Goal: Task Accomplishment & Management: Manage account settings

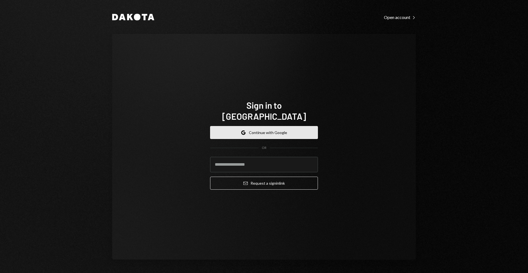
click at [254, 126] on button "Google Continue with Google" at bounding box center [264, 132] width 108 height 13
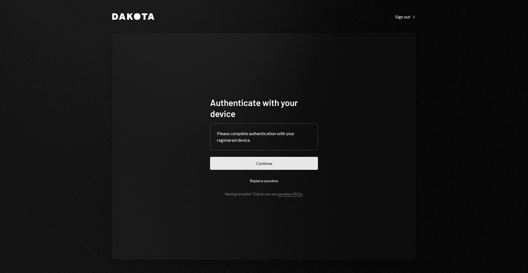
click at [248, 161] on button "Continue" at bounding box center [264, 163] width 108 height 13
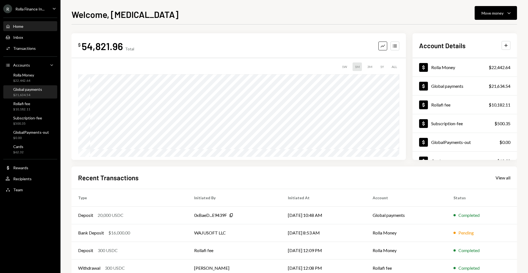
click at [32, 94] on div "$21,634.54" at bounding box center [27, 95] width 29 height 5
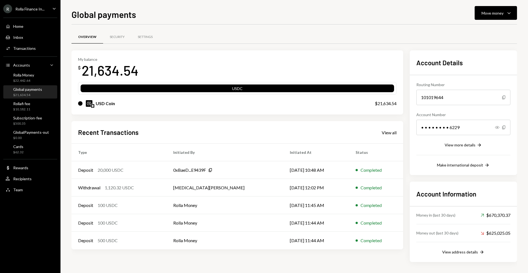
click at [243, 132] on div "Recent Transactions View all" at bounding box center [237, 132] width 318 height 9
click at [485, 16] on button "Move money Caret Down" at bounding box center [495, 13] width 42 height 14
click at [479, 27] on div "Send" at bounding box center [491, 30] width 40 height 6
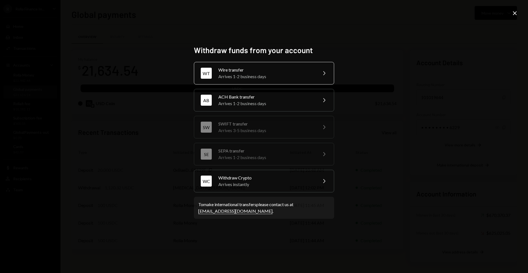
click at [247, 78] on div "Arrives 1-2 business days" at bounding box center [266, 76] width 96 height 7
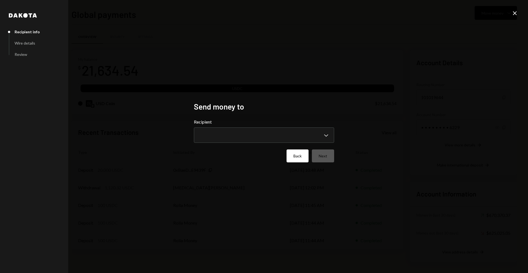
click at [299, 153] on button "Back" at bounding box center [297, 155] width 22 height 13
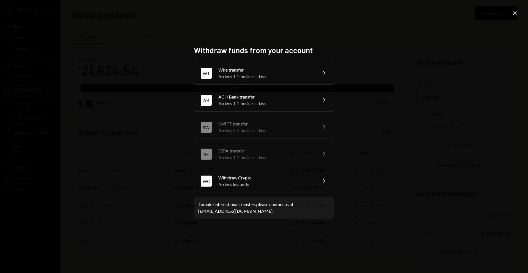
click at [253, 129] on div "Arrives 3-5 business days" at bounding box center [266, 130] width 96 height 7
click at [263, 152] on div "SEPA transfer" at bounding box center [266, 150] width 96 height 7
click at [253, 74] on div "Arrives 1-2 business days" at bounding box center [266, 76] width 96 height 7
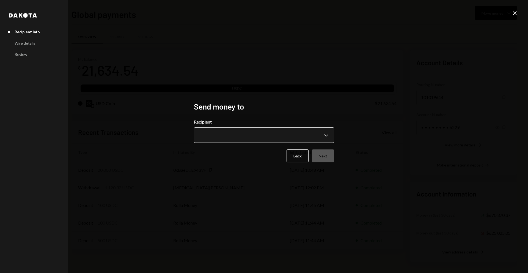
click at [263, 130] on body "R Rolla Finance In... Caret Down Home Home Inbox Inbox Activities Transactions …" at bounding box center [264, 136] width 528 height 273
click at [213, 135] on body "R Rolla Finance In... Caret Down Home Home Inbox Inbox Activities Transactions …" at bounding box center [264, 136] width 528 height 273
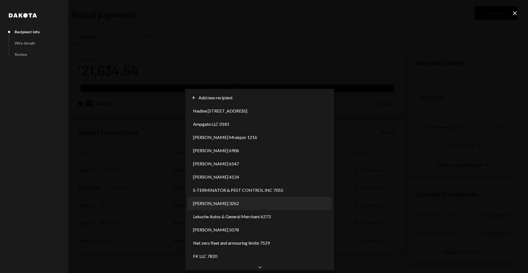
select select "**********"
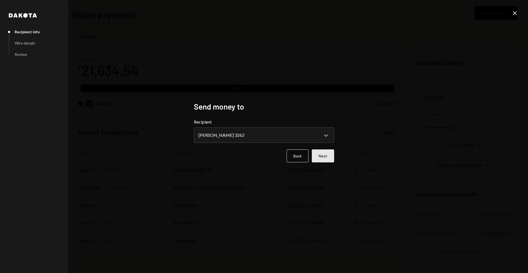
click at [328, 156] on button "Next" at bounding box center [323, 155] width 22 height 13
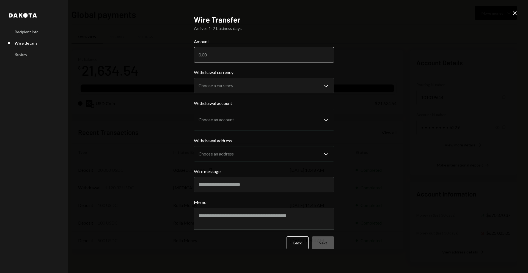
click at [230, 56] on input "Amount" at bounding box center [264, 54] width 140 height 15
type input "5000"
click at [244, 93] on form "**********" at bounding box center [264, 143] width 140 height 211
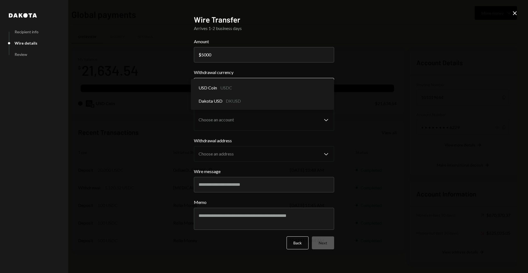
click at [243, 85] on body "R Rolla Finance In... Caret Down Home Home Inbox Inbox Activities Transactions …" at bounding box center [264, 136] width 528 height 273
select select "****"
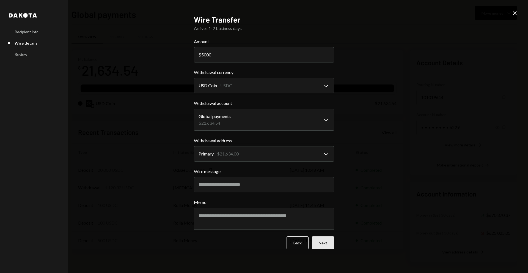
click at [326, 242] on button "Next" at bounding box center [323, 242] width 22 height 13
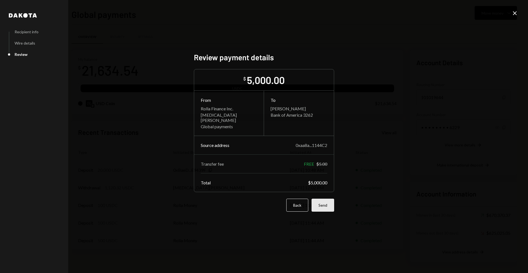
click at [329, 203] on button "Send" at bounding box center [322, 204] width 23 height 13
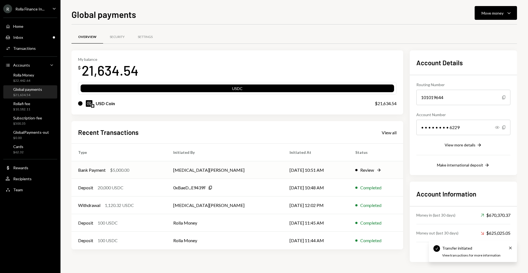
click at [160, 168] on div "Bank Payment $5,000.00" at bounding box center [119, 170] width 82 height 7
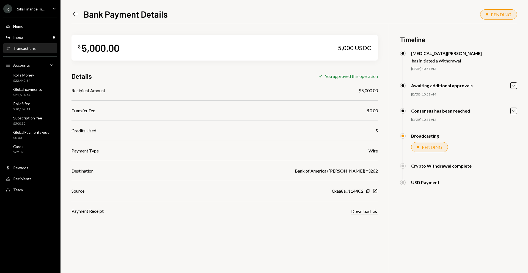
click at [367, 211] on div "Download" at bounding box center [361, 210] width 20 height 5
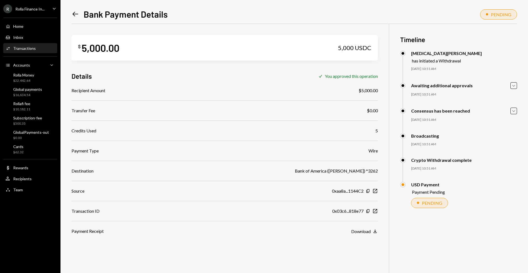
click at [76, 12] on icon "Left Arrow" at bounding box center [75, 14] width 8 height 8
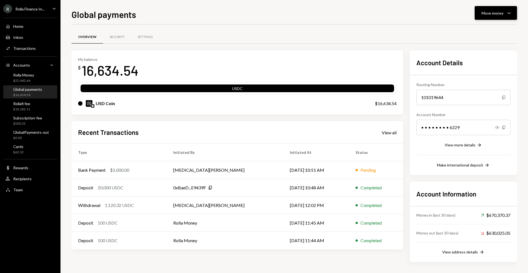
click at [487, 10] on div "Move money Caret Down" at bounding box center [495, 13] width 29 height 7
click at [474, 34] on div "Withdraw Send" at bounding box center [487, 29] width 55 height 12
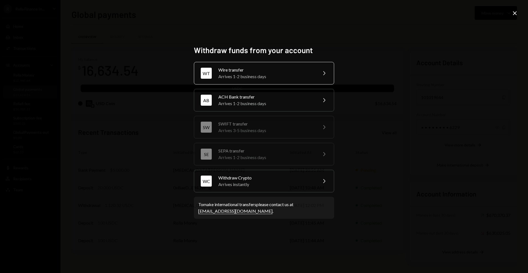
click at [252, 82] on div "WT Wire transfer Arrives 1-2 business days Chevron Right" at bounding box center [264, 73] width 140 height 23
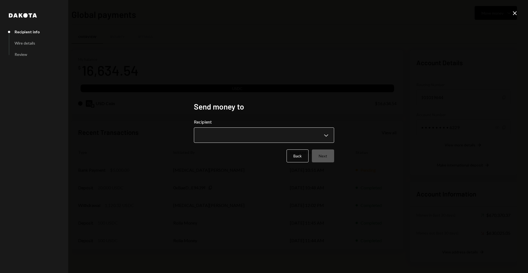
click at [223, 130] on body "R Rolla Finance In... Caret Down Home Home Inbox Inbox Activities Transactions …" at bounding box center [264, 136] width 528 height 273
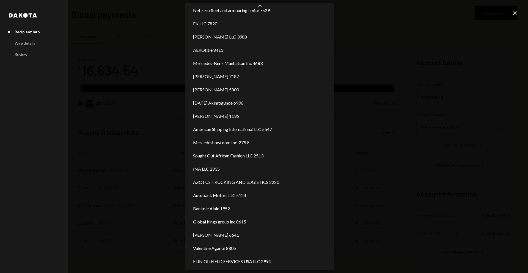
scroll to position [153, 0]
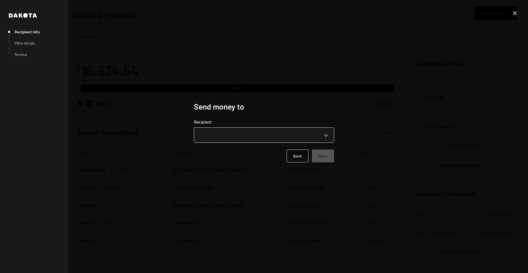
click at [307, 135] on body "R Rolla Finance In... Caret Down Home Home Inbox Inbox Activities Transactions …" at bounding box center [264, 136] width 528 height 273
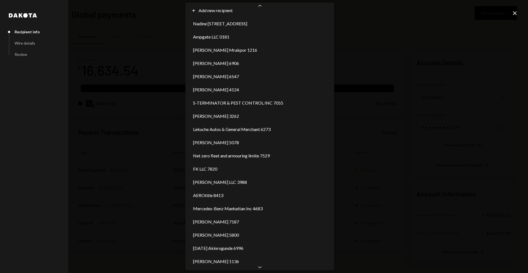
scroll to position [0, 0]
select select "**********"
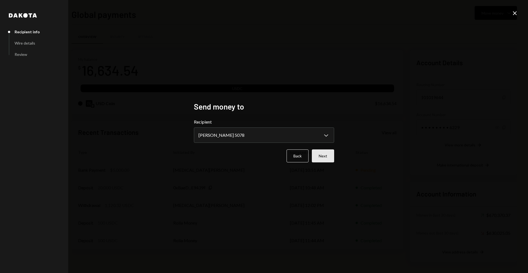
click at [330, 155] on button "Next" at bounding box center [323, 155] width 22 height 13
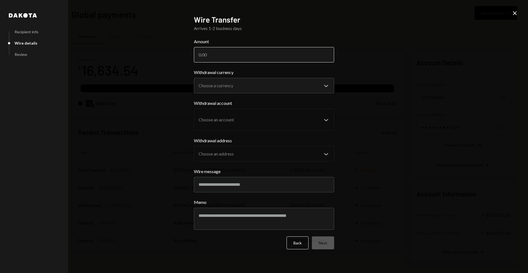
click at [250, 55] on input "Amount" at bounding box center [264, 54] width 140 height 15
type input "15000"
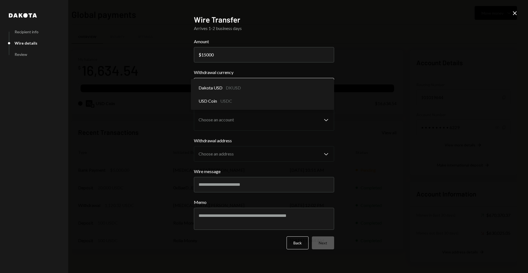
click at [254, 79] on body "R Rolla Finance In... Caret Down Home Home Inbox Inbox Activities Transactions …" at bounding box center [264, 136] width 528 height 273
select select "****"
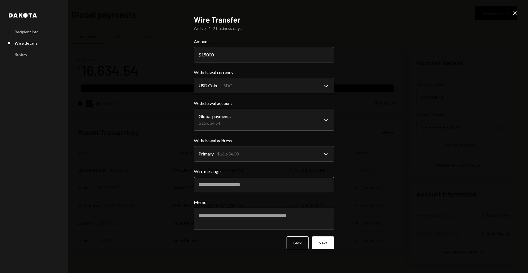
click at [267, 181] on input "Wire message" at bounding box center [264, 184] width 140 height 15
type input "********"
click at [331, 242] on button "Next" at bounding box center [323, 242] width 22 height 13
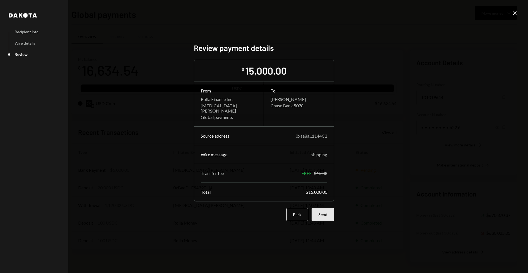
click at [327, 210] on button "Send" at bounding box center [322, 214] width 23 height 13
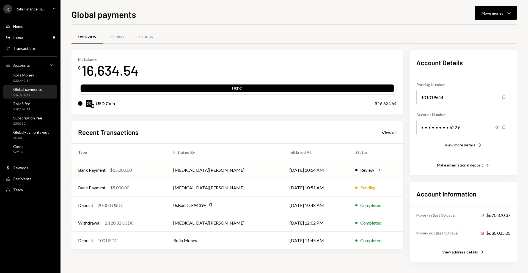
click at [191, 171] on td "Tobi Oduah" at bounding box center [225, 170] width 116 height 18
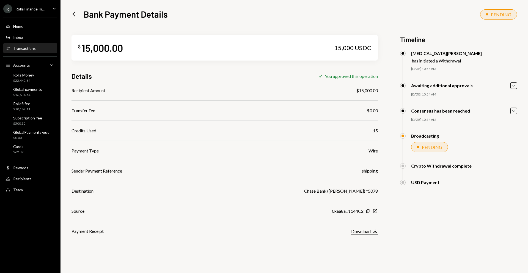
click at [358, 229] on div "Download" at bounding box center [361, 230] width 20 height 5
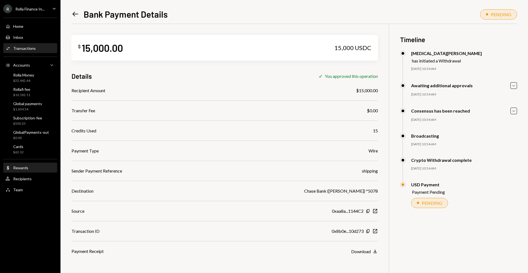
click at [29, 168] on div "Dollar Rewards" at bounding box center [29, 167] width 49 height 5
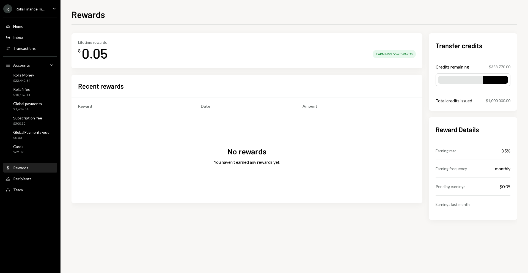
click at [426, 113] on div "Lifetime rewards $ 0.05 Earning 3.5% Rewards Recent rewards Reward Date Amount …" at bounding box center [293, 126] width 445 height 186
click at [23, 117] on div "Subscription-fee" at bounding box center [27, 117] width 29 height 5
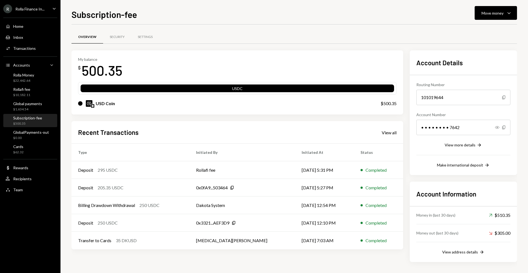
click at [48, 10] on div "R Rolla Finance In... Caret Down" at bounding box center [30, 8] width 60 height 9
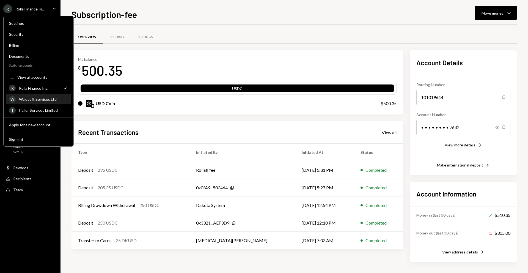
click at [30, 102] on div "W Wajusoft Services Ltd" at bounding box center [38, 99] width 59 height 9
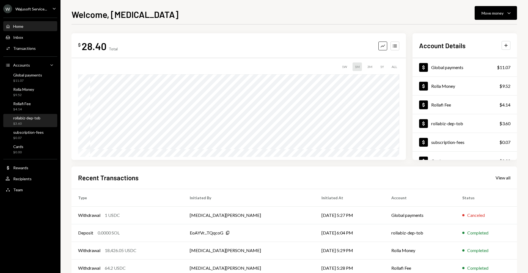
click at [18, 119] on div "rollabiz-dep-tob" at bounding box center [26, 117] width 27 height 5
click at [36, 10] on div "Wajusoft Service..." at bounding box center [31, 9] width 32 height 5
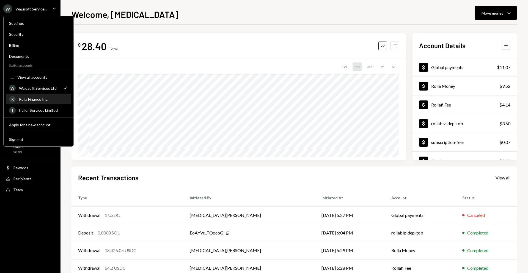
click at [30, 100] on div "Rolla Finance Inc." at bounding box center [43, 99] width 49 height 5
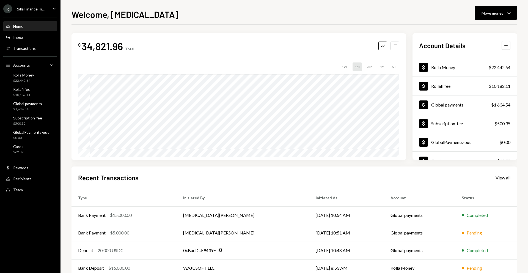
click at [196, 37] on div "$ 34,821.96 Total Graph Accounts 1W 1M 3M 1Y ALL $57.00 Aug 07, 2025" at bounding box center [238, 96] width 334 height 126
click at [34, 105] on div "Global payments" at bounding box center [27, 103] width 29 height 5
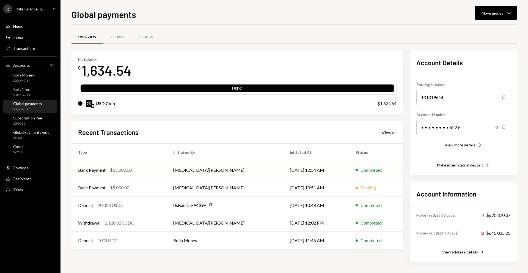
click at [134, 173] on td "Bank Payment $15,000.00" at bounding box center [118, 170] width 95 height 18
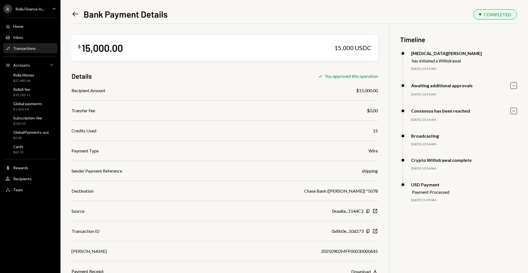
scroll to position [24, 0]
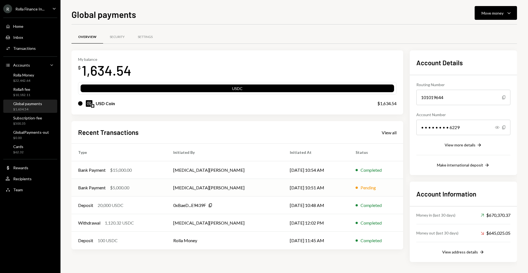
click at [116, 184] on div "$5,000.00" at bounding box center [119, 187] width 19 height 7
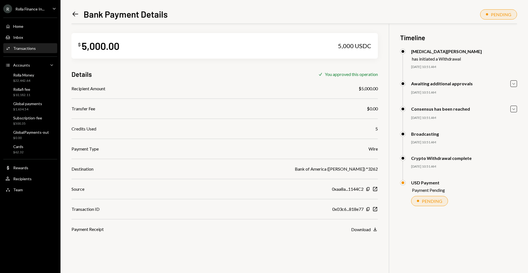
scroll to position [1, 0]
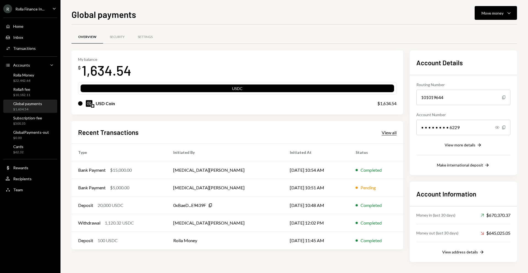
click at [385, 131] on div "View all" at bounding box center [389, 132] width 15 height 5
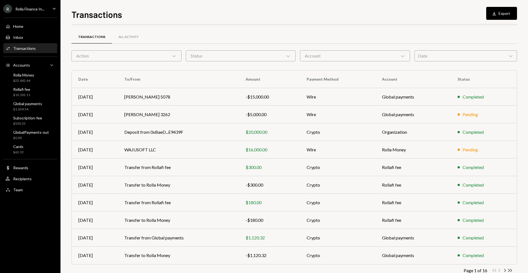
scroll to position [14, 0]
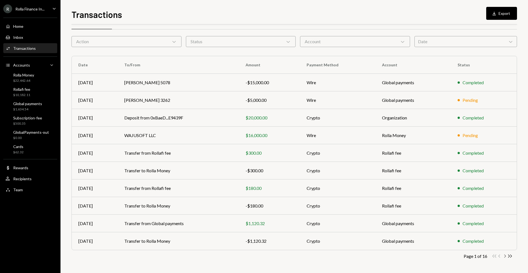
click at [504, 256] on icon "Chevron Right" at bounding box center [504, 255] width 5 height 5
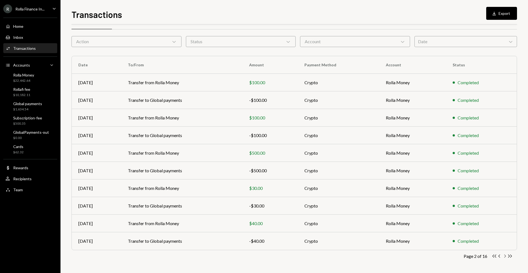
click at [505, 256] on icon "Chevron Right" at bounding box center [504, 255] width 5 height 5
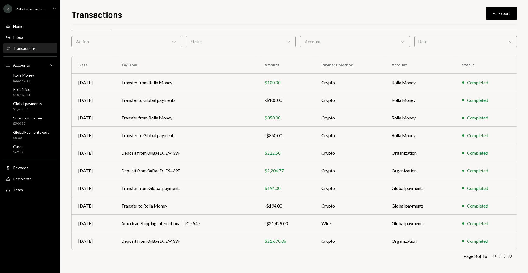
click at [504, 256] on icon "Chevron Right" at bounding box center [504, 255] width 5 height 5
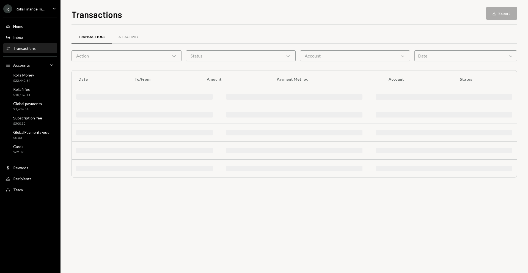
scroll to position [0, 0]
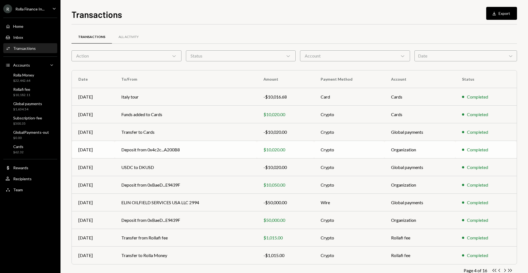
click at [160, 151] on td "Deposit from 0x4c2c...A200B8" at bounding box center [186, 150] width 142 height 18
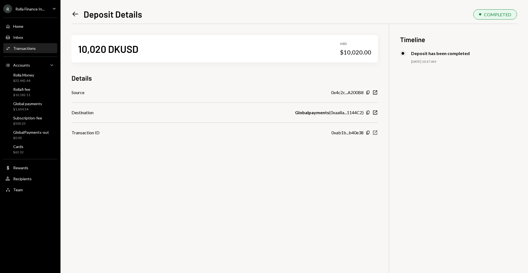
click at [375, 132] on icon "button" at bounding box center [375, 133] width 4 height 4
